Goal: Find specific page/section: Find specific page/section

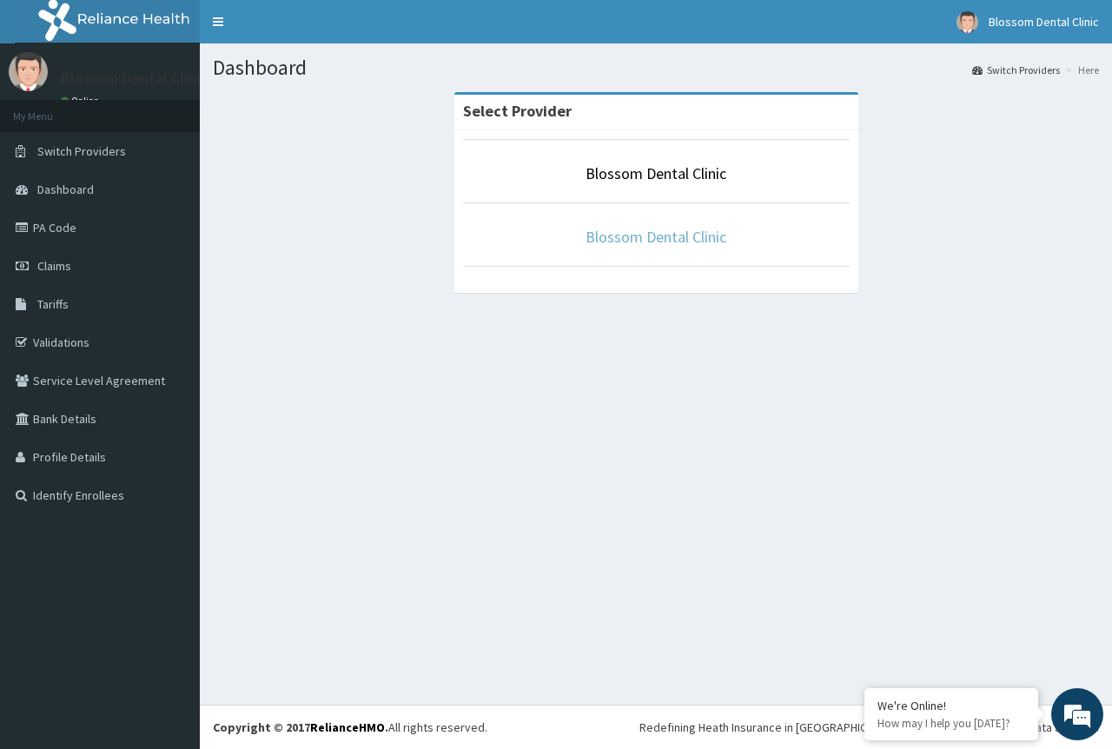
click at [657, 235] on link "Blossom Dental Clinic" at bounding box center [656, 237] width 141 height 20
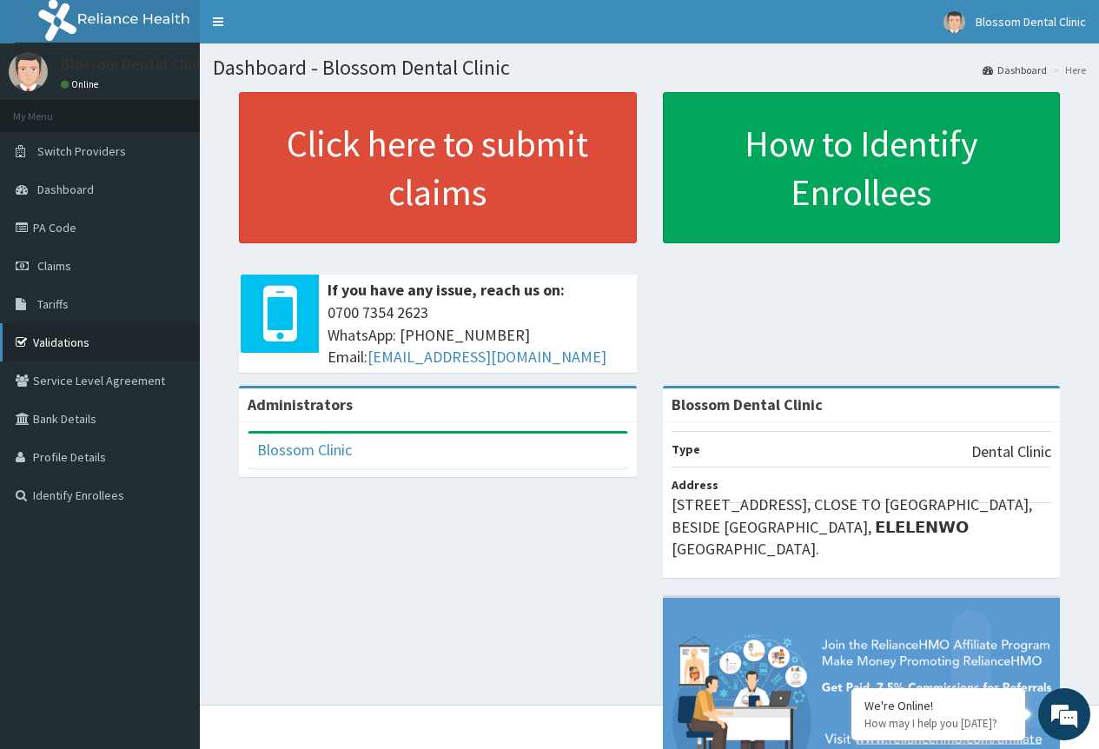
click at [63, 338] on link "Validations" at bounding box center [100, 342] width 200 height 38
